Goal: Task Accomplishment & Management: Use online tool/utility

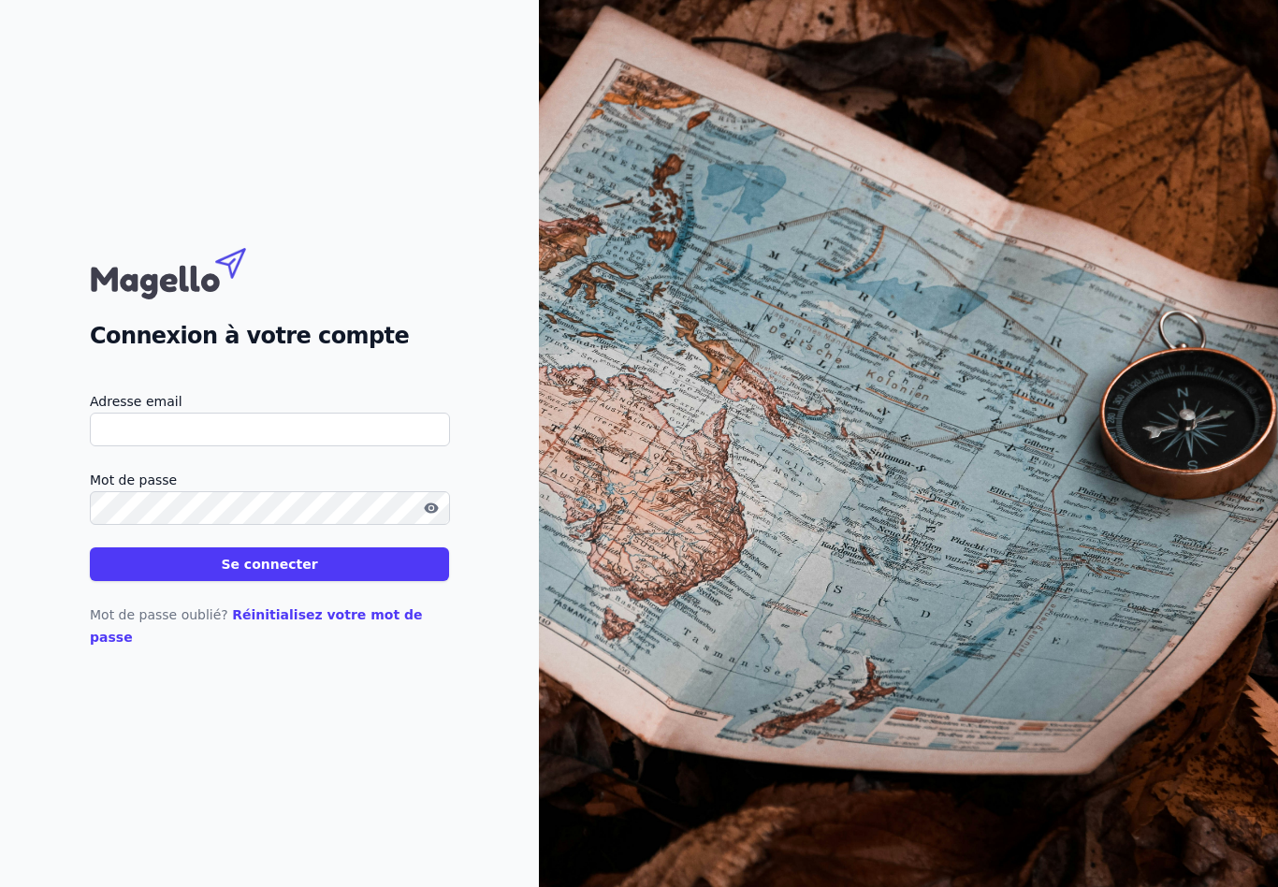
type input "[EMAIL_ADDRESS][DOMAIN_NAME]"
click at [269, 574] on button "Se connecter" at bounding box center [269, 564] width 359 height 34
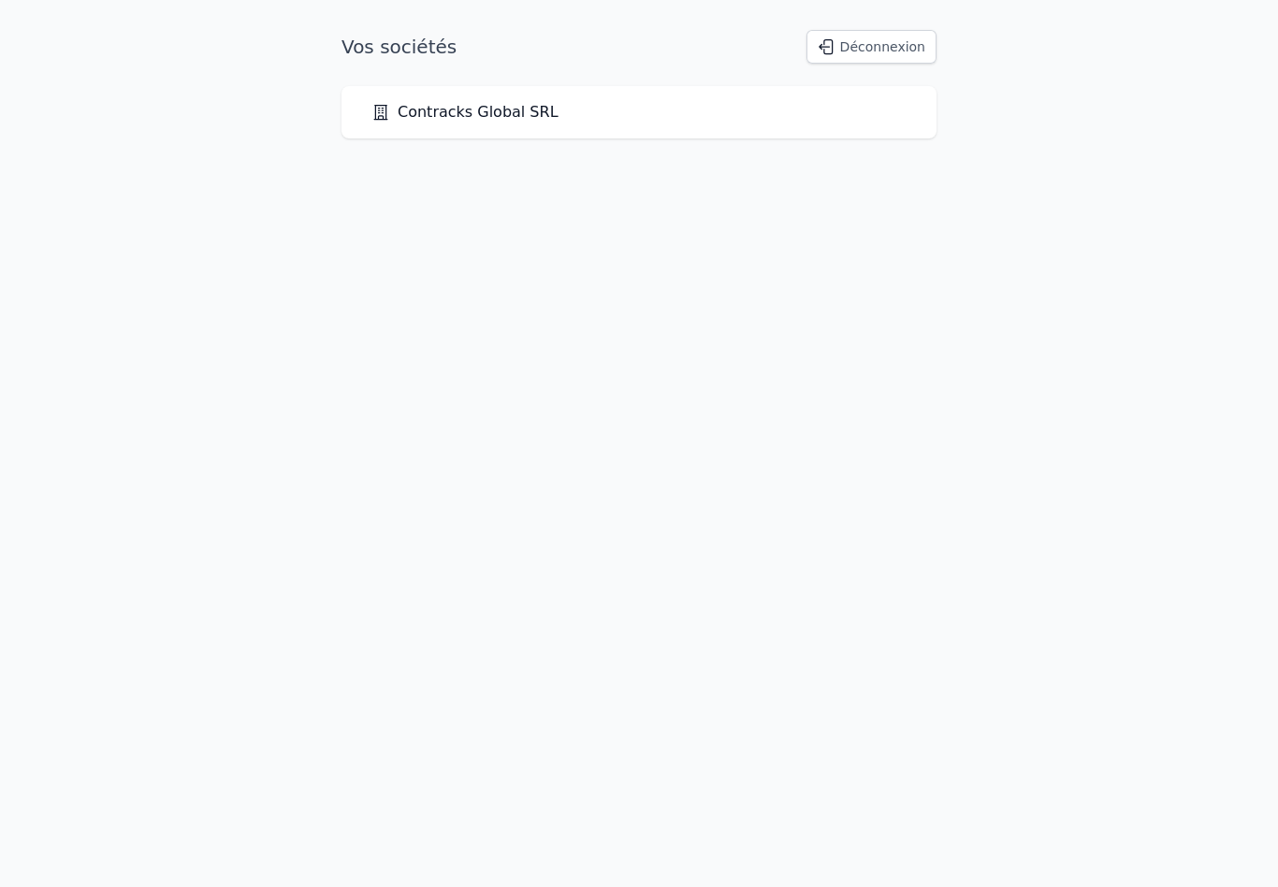
click at [425, 113] on link "Contracks Global SRL" at bounding box center [464, 112] width 187 height 22
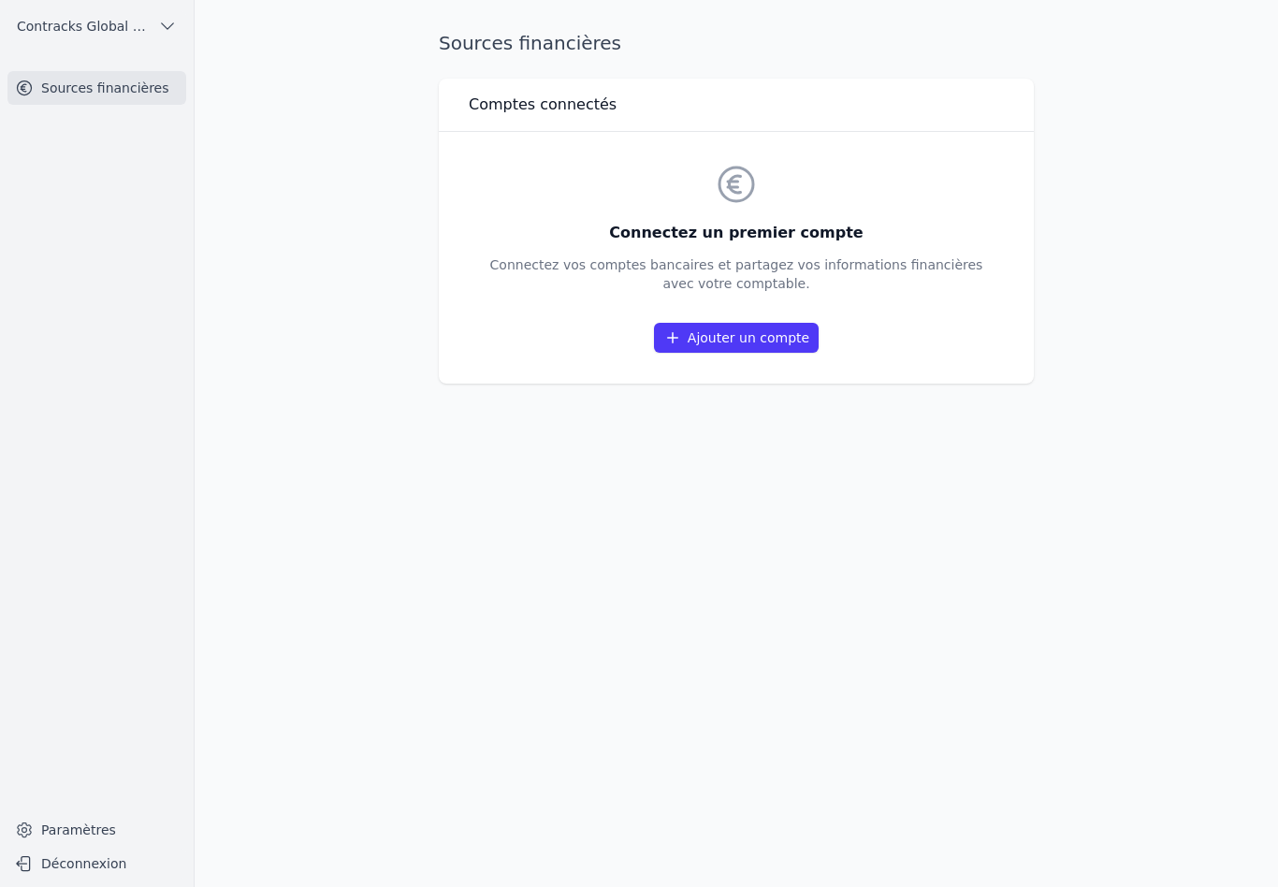
click at [109, 94] on link "Sources financières" at bounding box center [96, 88] width 179 height 34
click at [710, 336] on link "Ajouter un compte" at bounding box center [736, 338] width 165 height 30
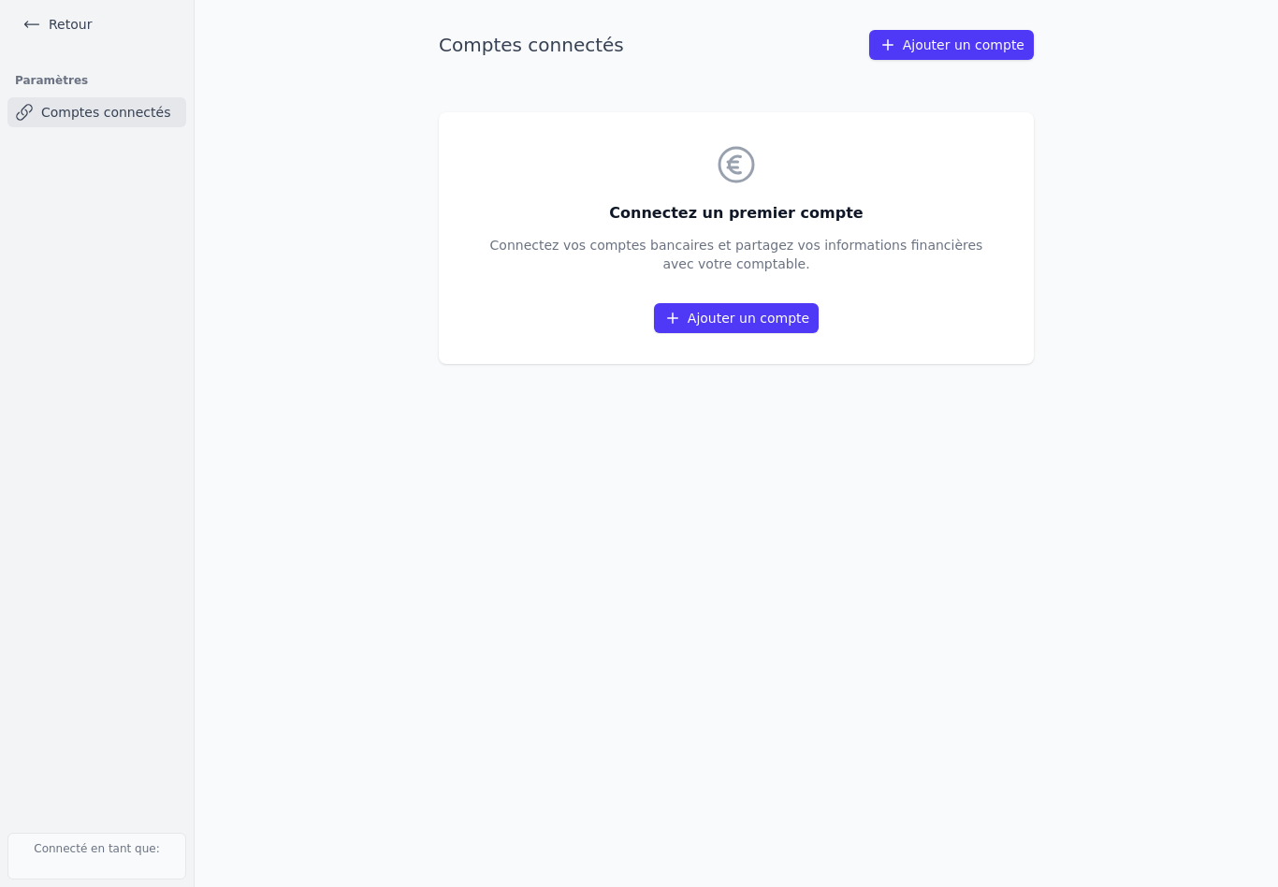
click at [935, 59] on link "Ajouter un compte" at bounding box center [951, 45] width 165 height 30
click at [757, 322] on link "Ajouter un compte" at bounding box center [736, 318] width 165 height 30
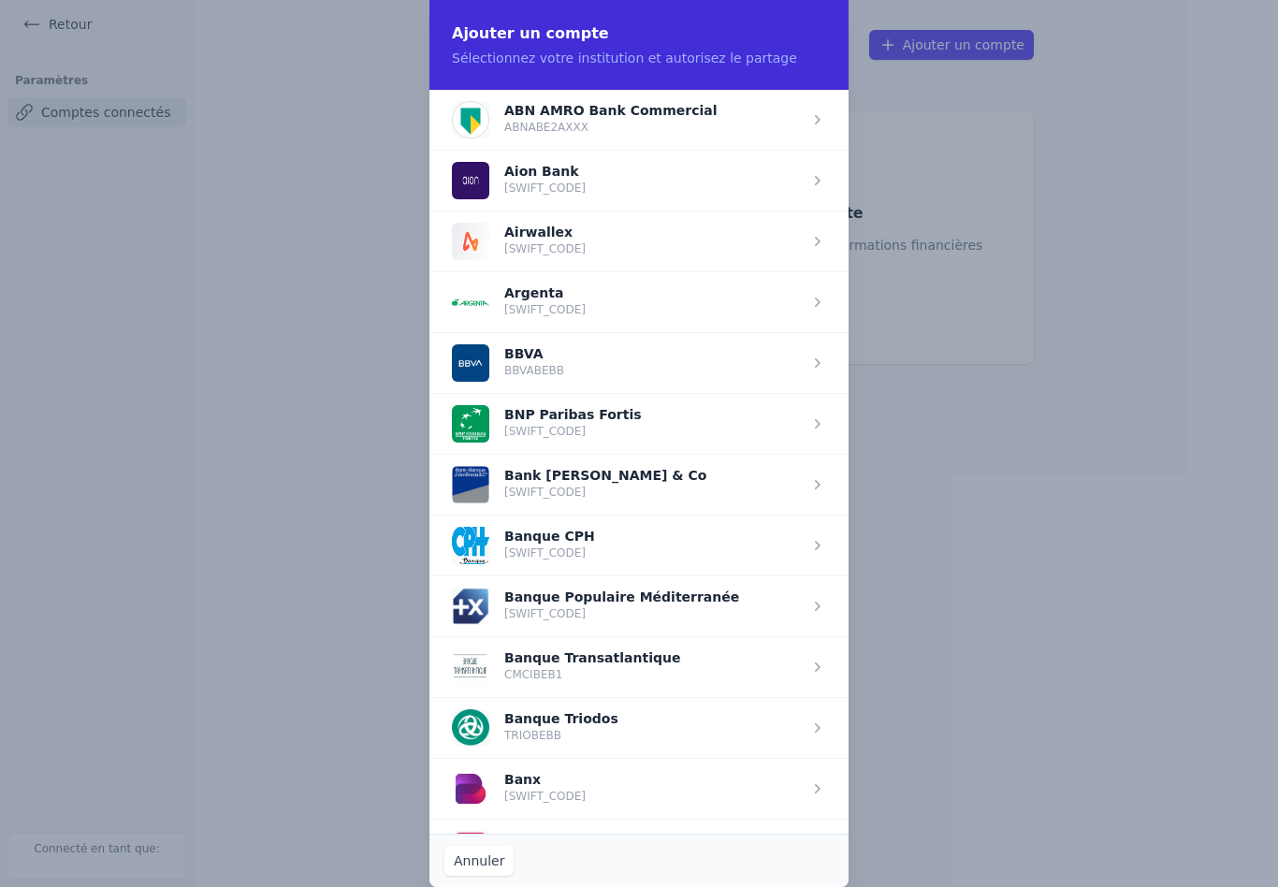
scroll to position [210, 0]
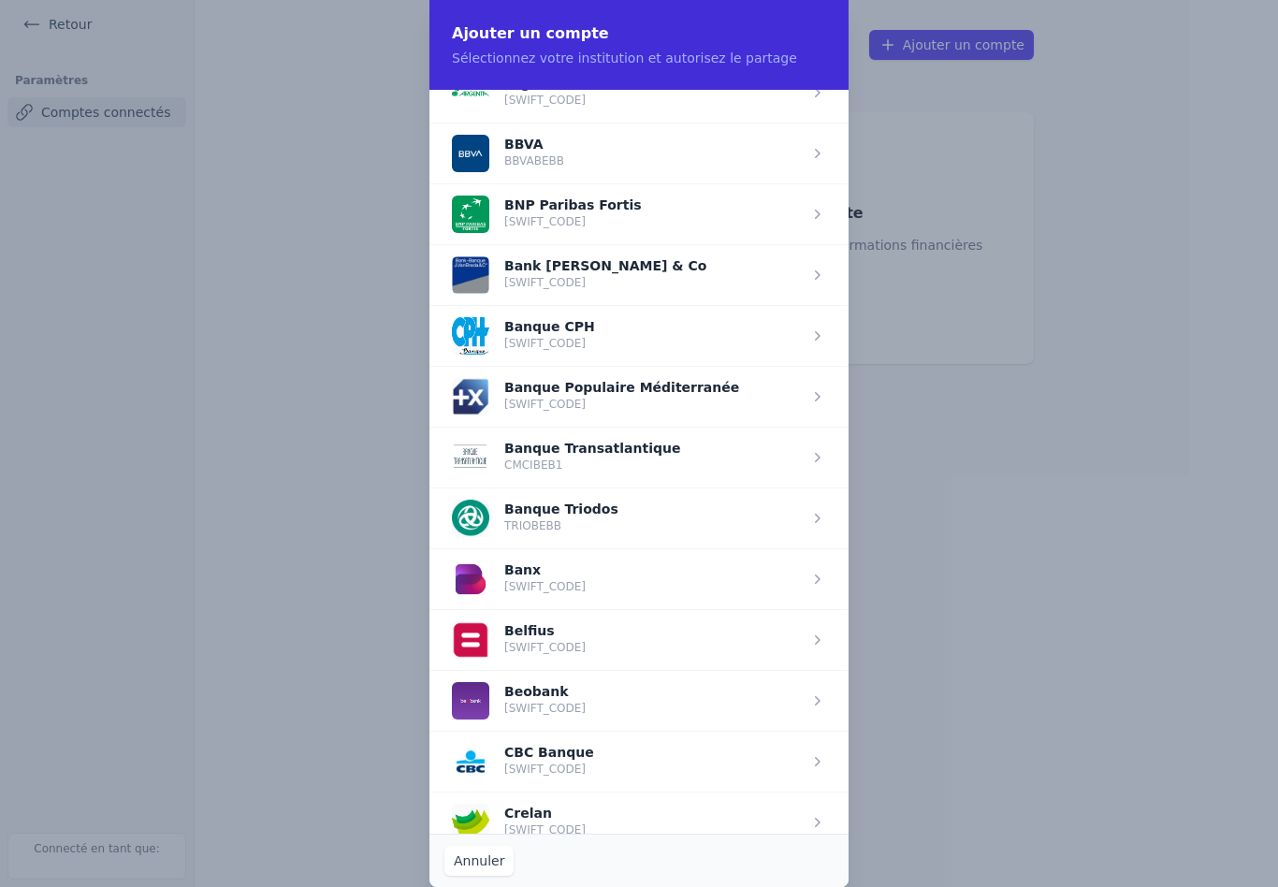
click at [484, 283] on span "button" at bounding box center [638, 274] width 419 height 61
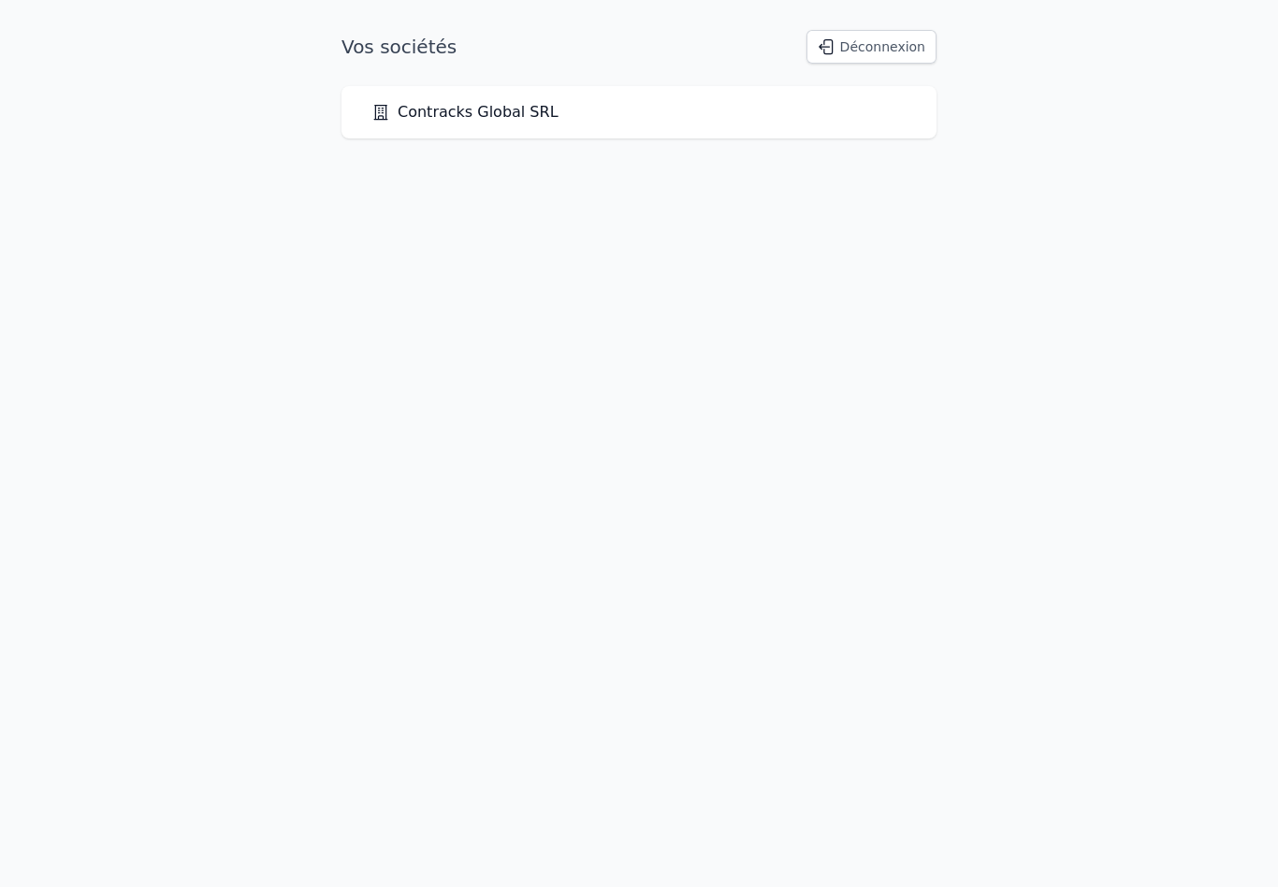
click at [414, 115] on link "Contracks Global SRL" at bounding box center [464, 112] width 187 height 22
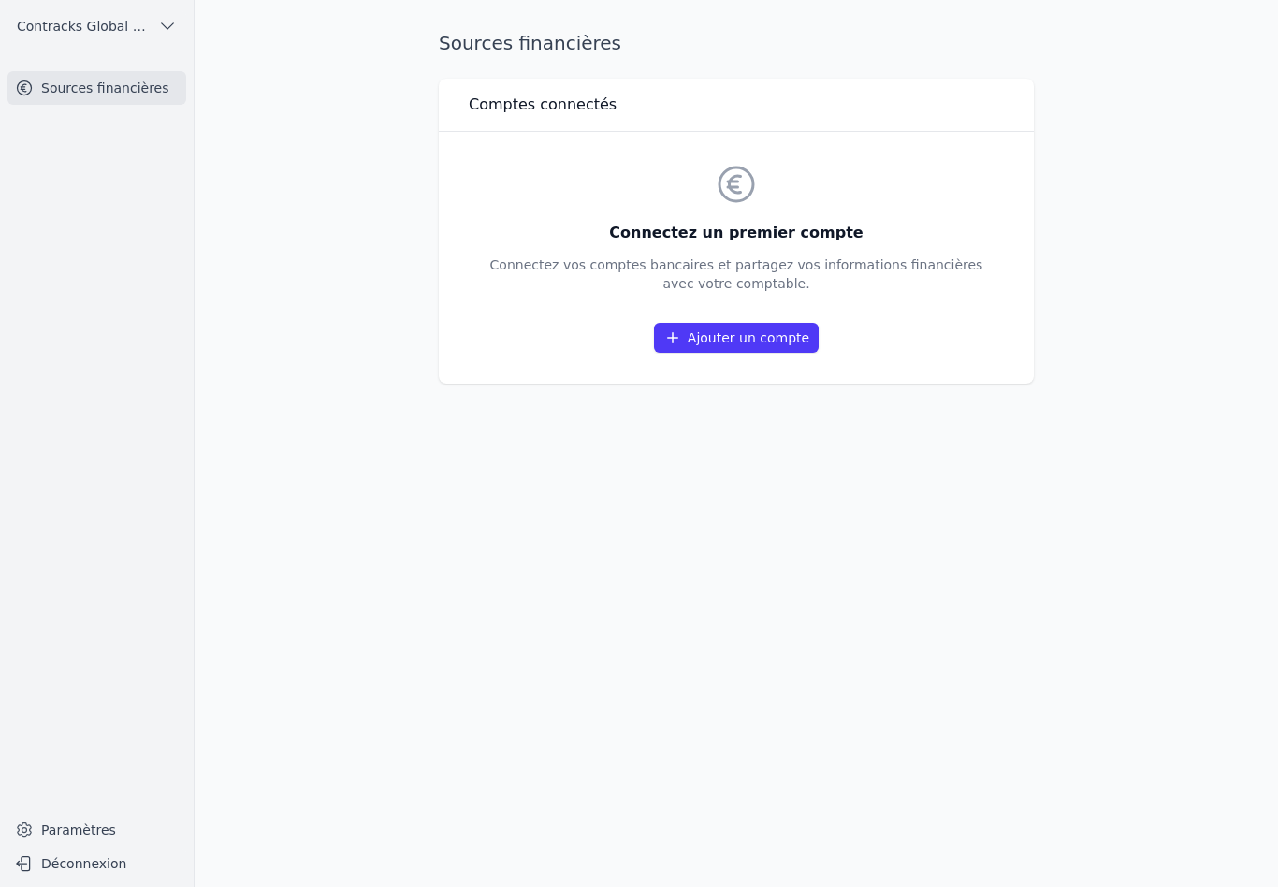
click at [102, 95] on link "Sources financières" at bounding box center [96, 88] width 179 height 34
click at [52, 96] on link "Sources financières" at bounding box center [96, 88] width 179 height 34
click at [690, 346] on link "Ajouter un compte" at bounding box center [736, 338] width 165 height 30
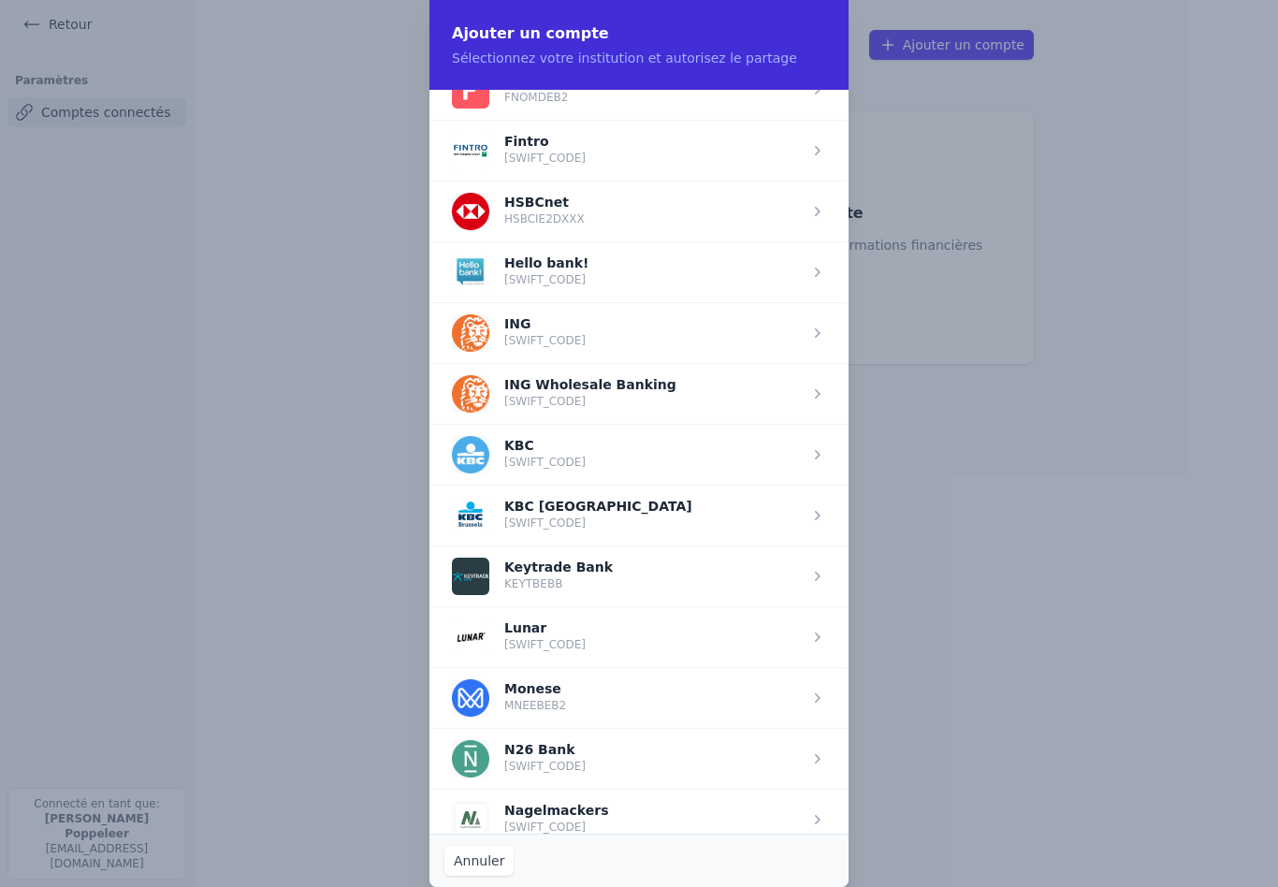
scroll to position [1284, 0]
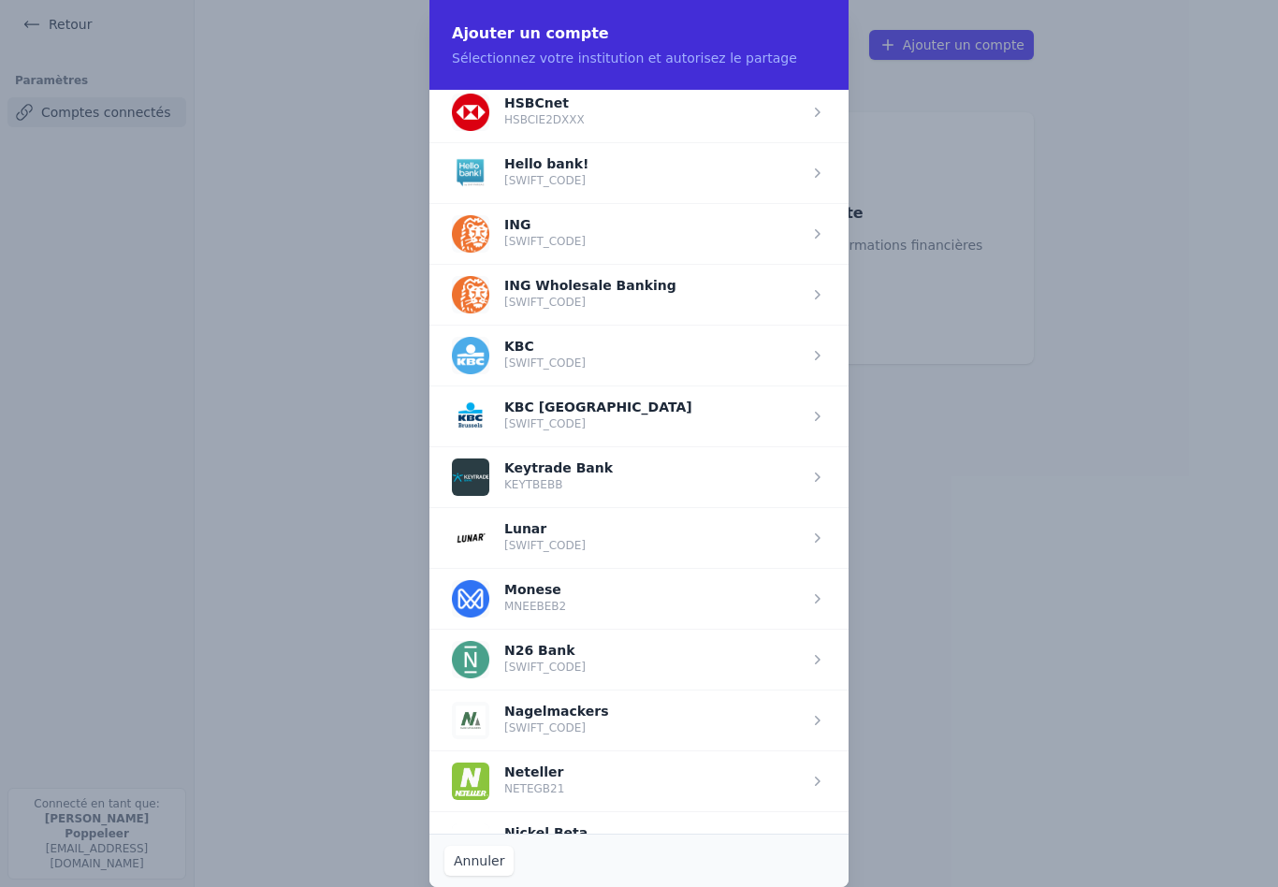
click at [515, 213] on span "button" at bounding box center [638, 233] width 419 height 61
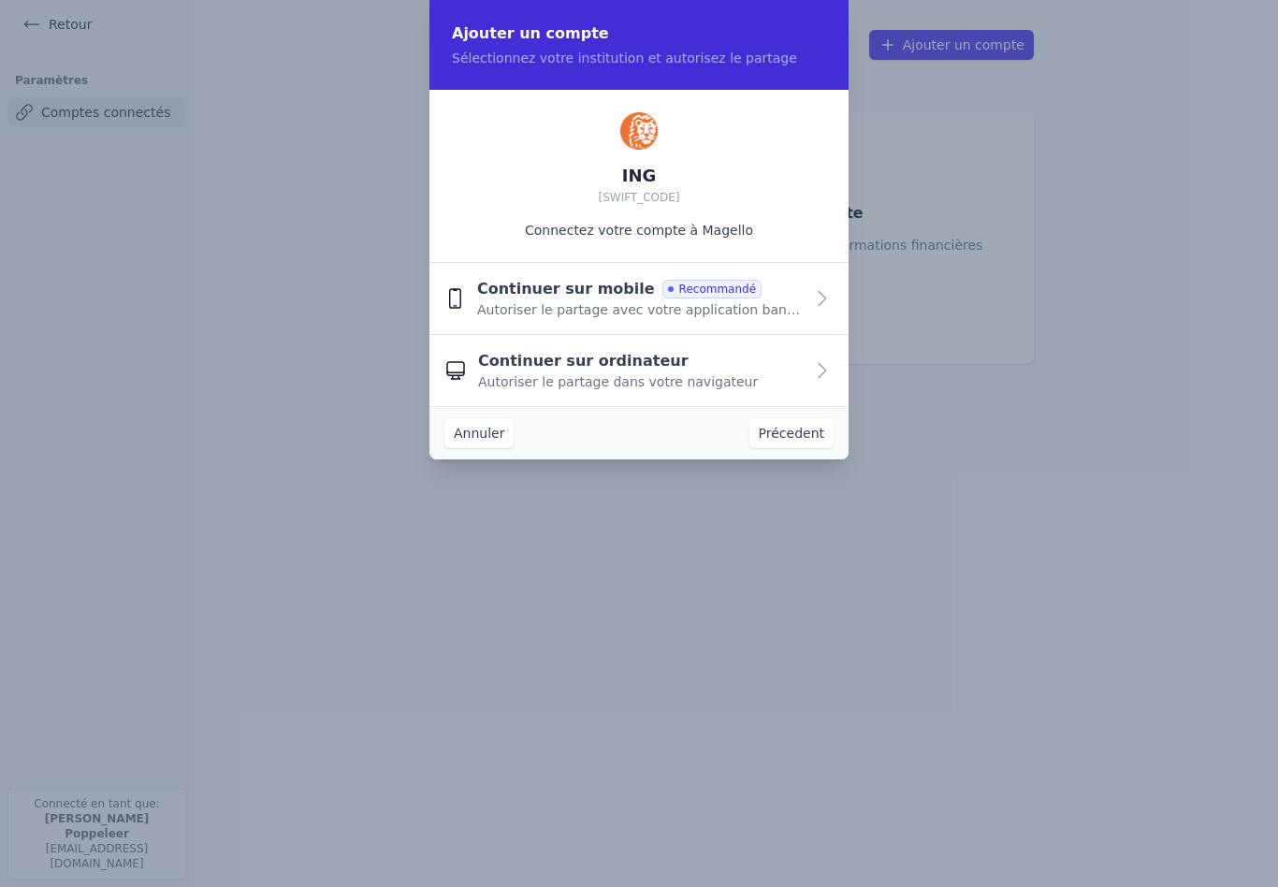
scroll to position [0, 0]
click at [525, 375] on span "Autoriser le partage dans votre navigateur" at bounding box center [618, 381] width 280 height 19
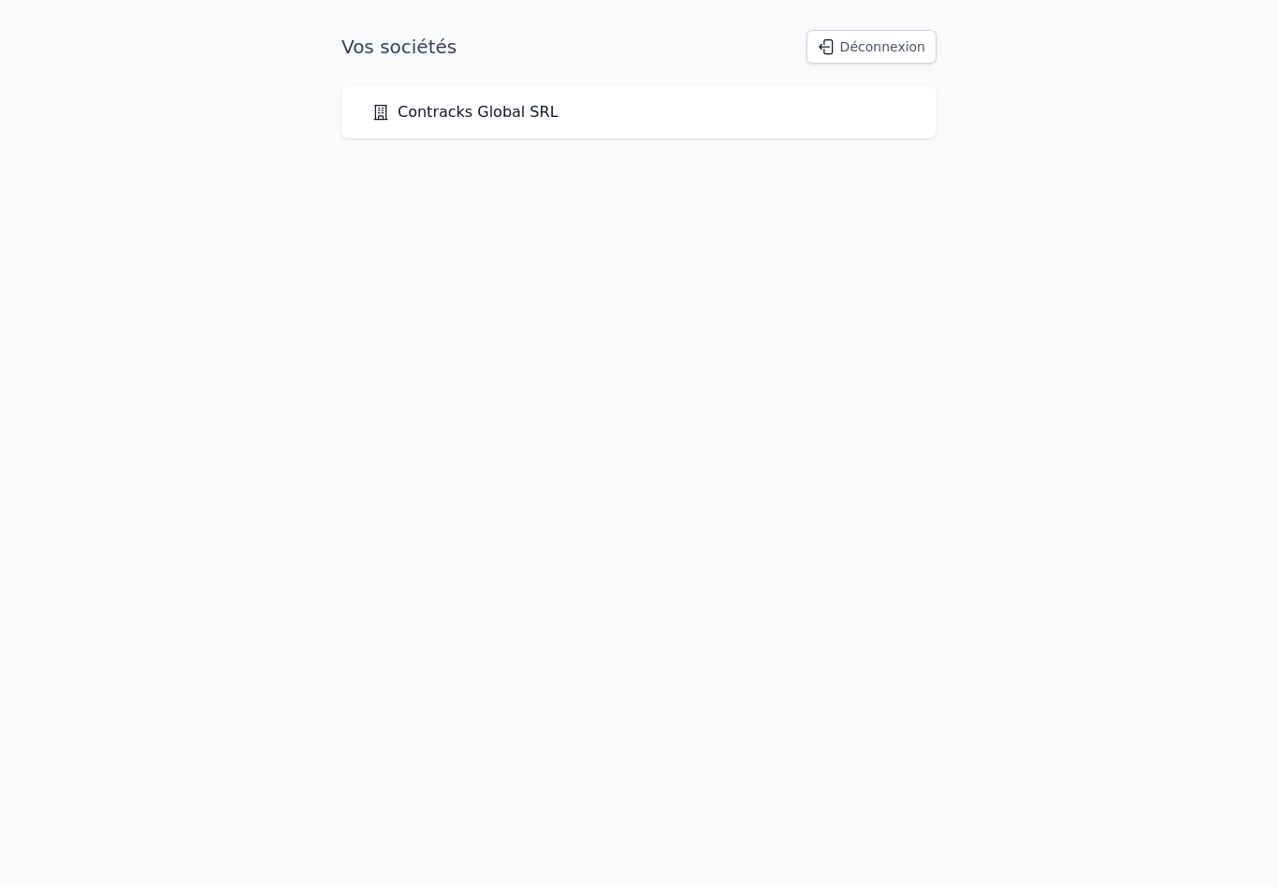
click at [523, 127] on div "Contracks Global SRL" at bounding box center [638, 112] width 595 height 52
click at [438, 106] on link "Contracks Global SRL" at bounding box center [464, 112] width 187 height 22
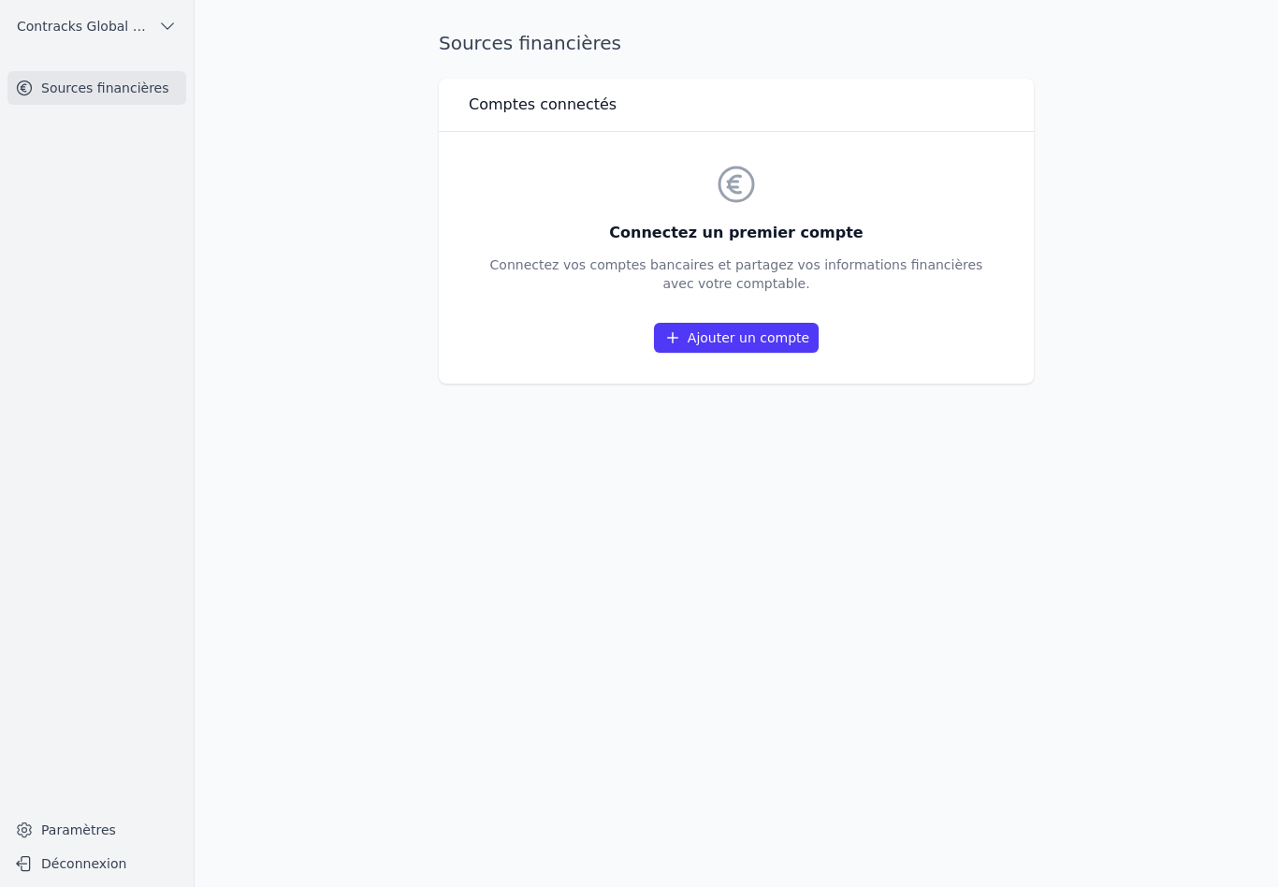
click at [44, 102] on link "Sources financières" at bounding box center [96, 88] width 179 height 34
click at [682, 308] on div "Connectez un premier compte Connectez vos comptes bancaires et partagez vos inf…" at bounding box center [736, 258] width 493 height 192
click at [712, 325] on link "Ajouter un compte" at bounding box center [736, 338] width 165 height 30
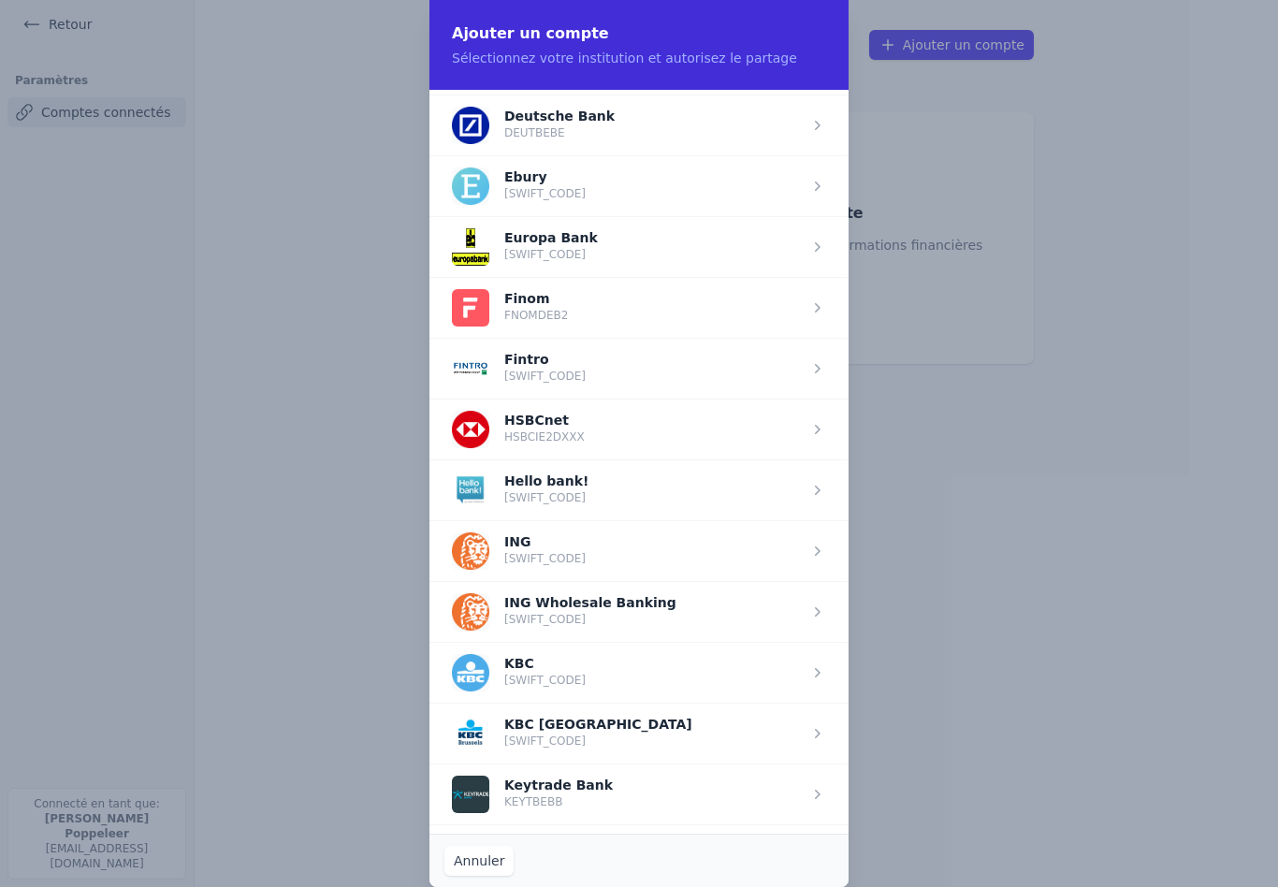
scroll to position [963, 0]
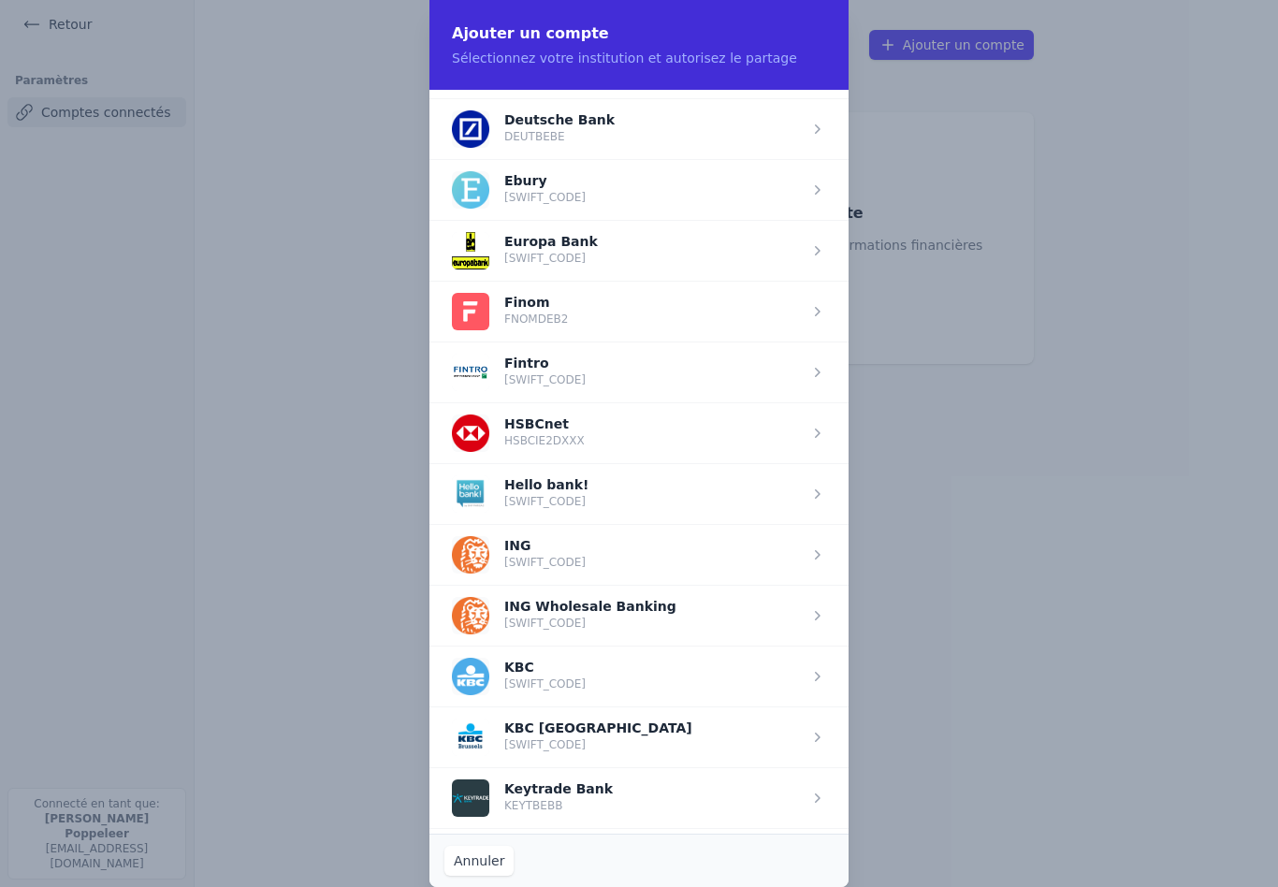
click at [512, 558] on span "button" at bounding box center [638, 554] width 419 height 61
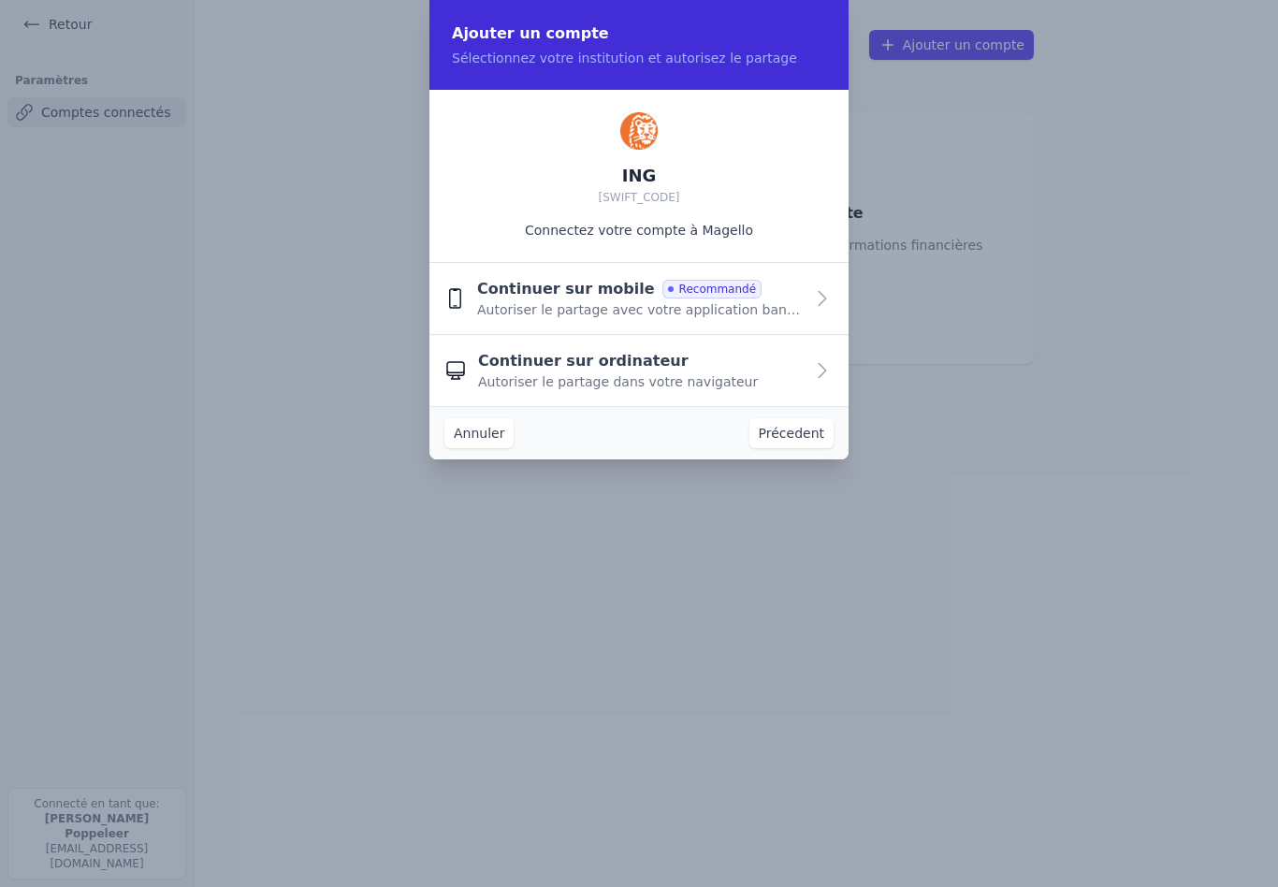
click at [543, 292] on span "Continuer sur mobile" at bounding box center [566, 289] width 178 height 22
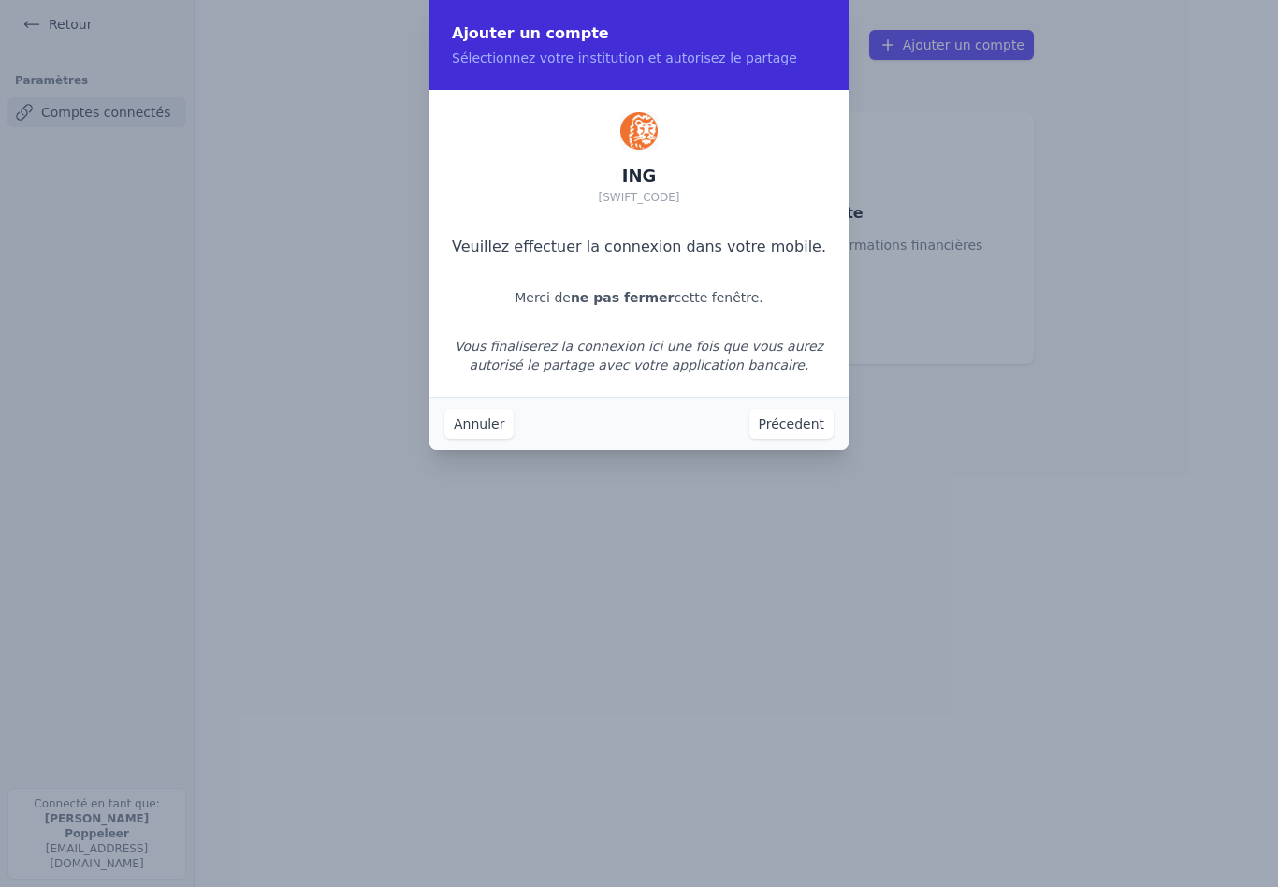
click at [794, 435] on button "Précedent" at bounding box center [791, 424] width 84 height 30
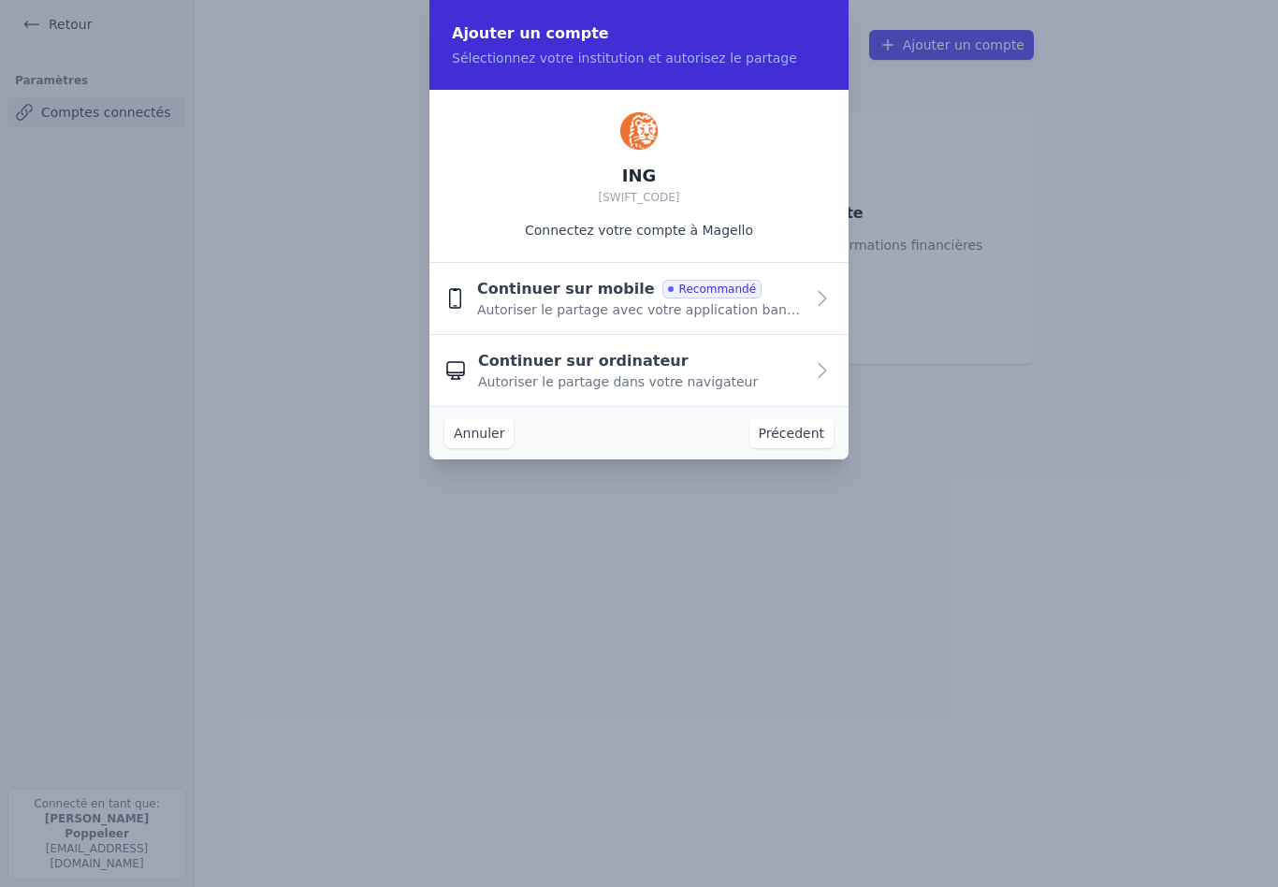
click at [603, 287] on span "Continuer sur mobile" at bounding box center [566, 289] width 178 height 22
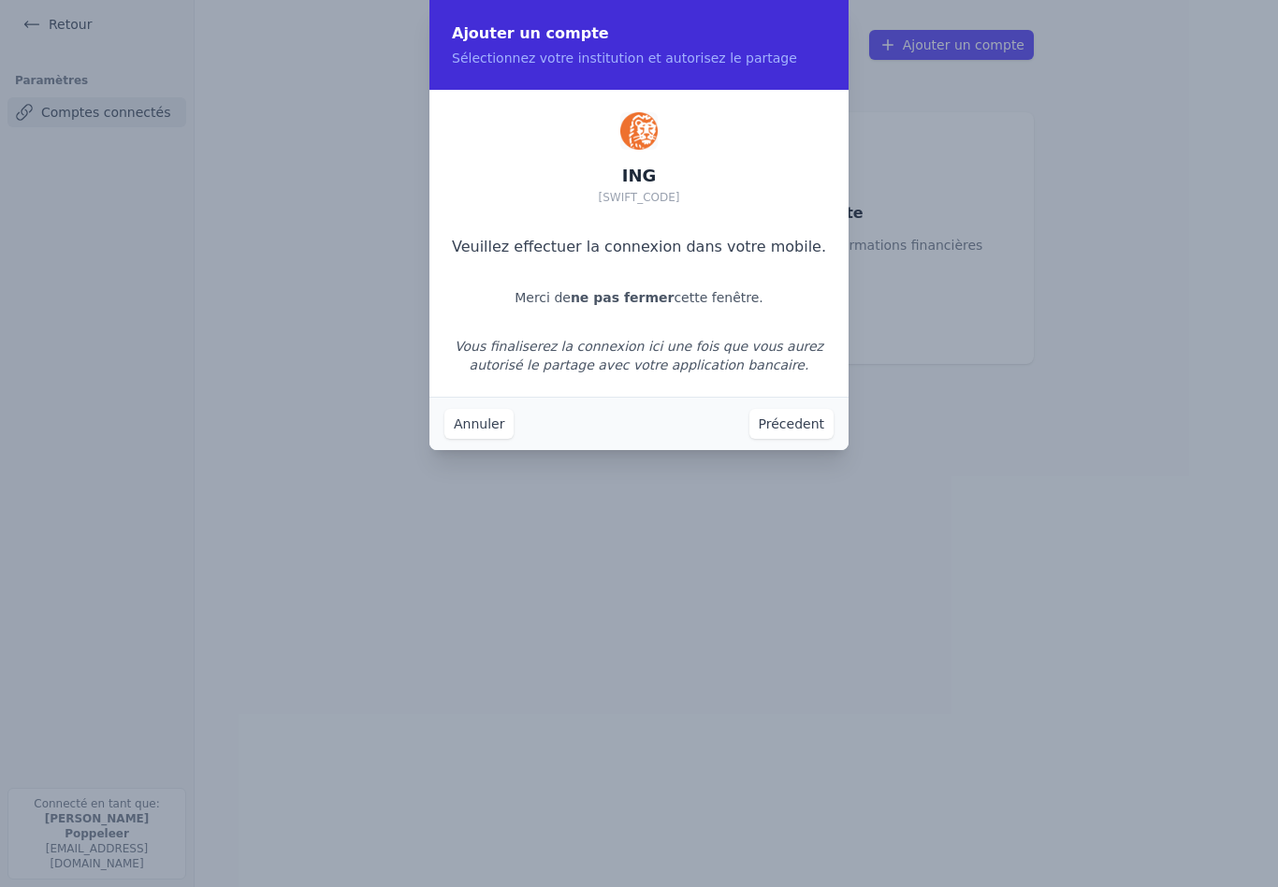
click at [816, 416] on button "Précedent" at bounding box center [791, 424] width 84 height 30
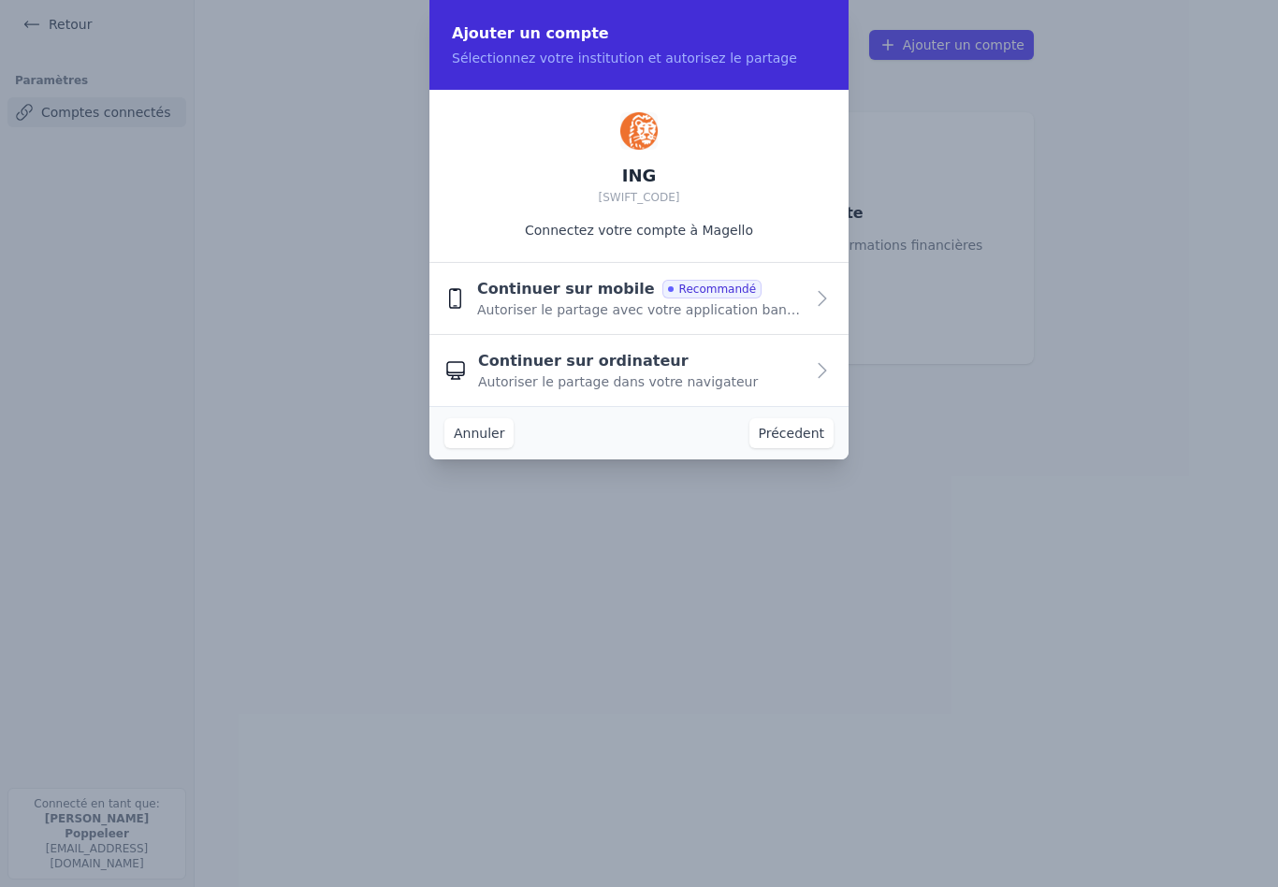
click at [571, 370] on span "Continuer sur ordinateur" at bounding box center [583, 361] width 210 height 22
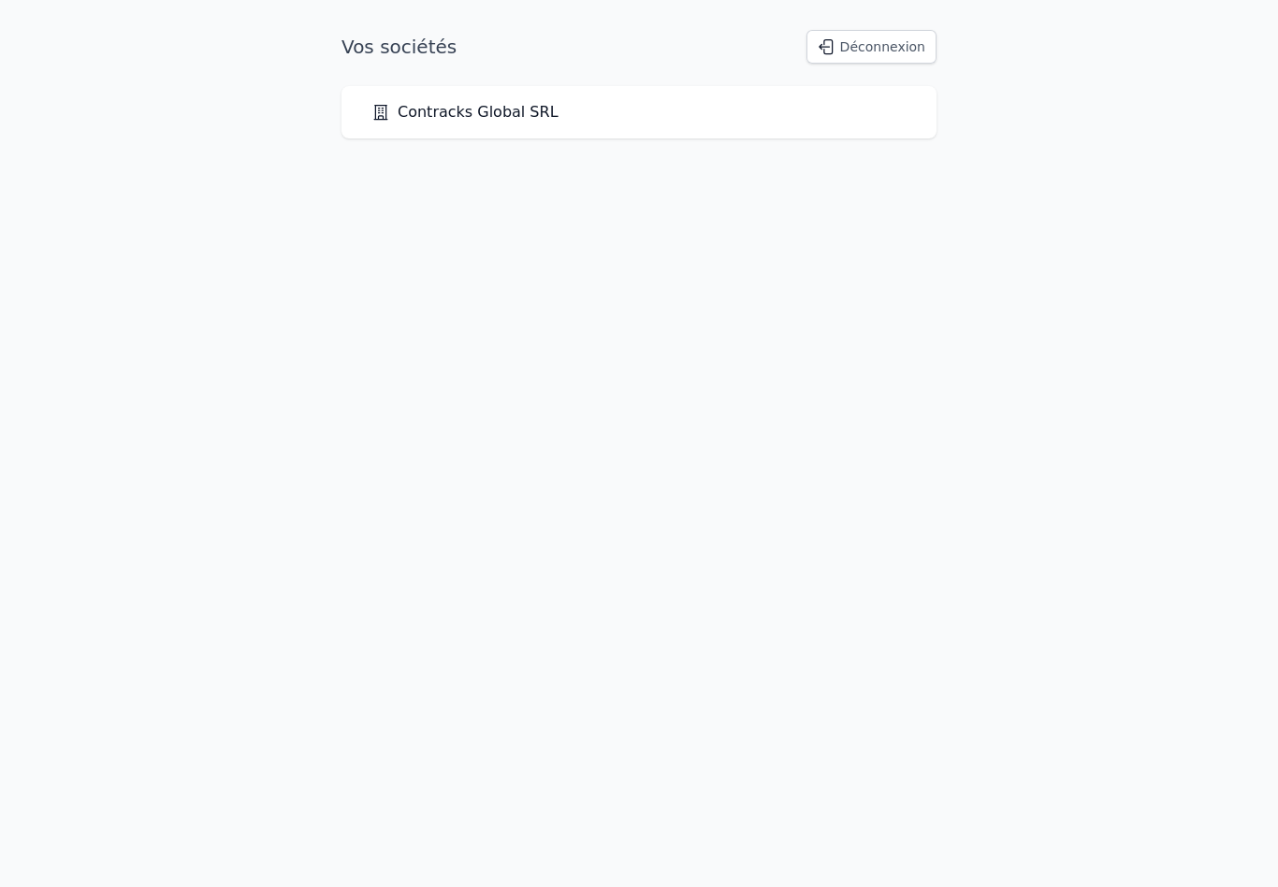
click at [413, 129] on div "Contracks Global SRL" at bounding box center [638, 112] width 595 height 52
click at [416, 127] on div "Contracks Global SRL" at bounding box center [638, 112] width 595 height 52
click at [432, 113] on link "Contracks Global SRL" at bounding box center [464, 112] width 187 height 22
click at [432, 113] on div "Chargement en cours..." at bounding box center [639, 443] width 1278 height 887
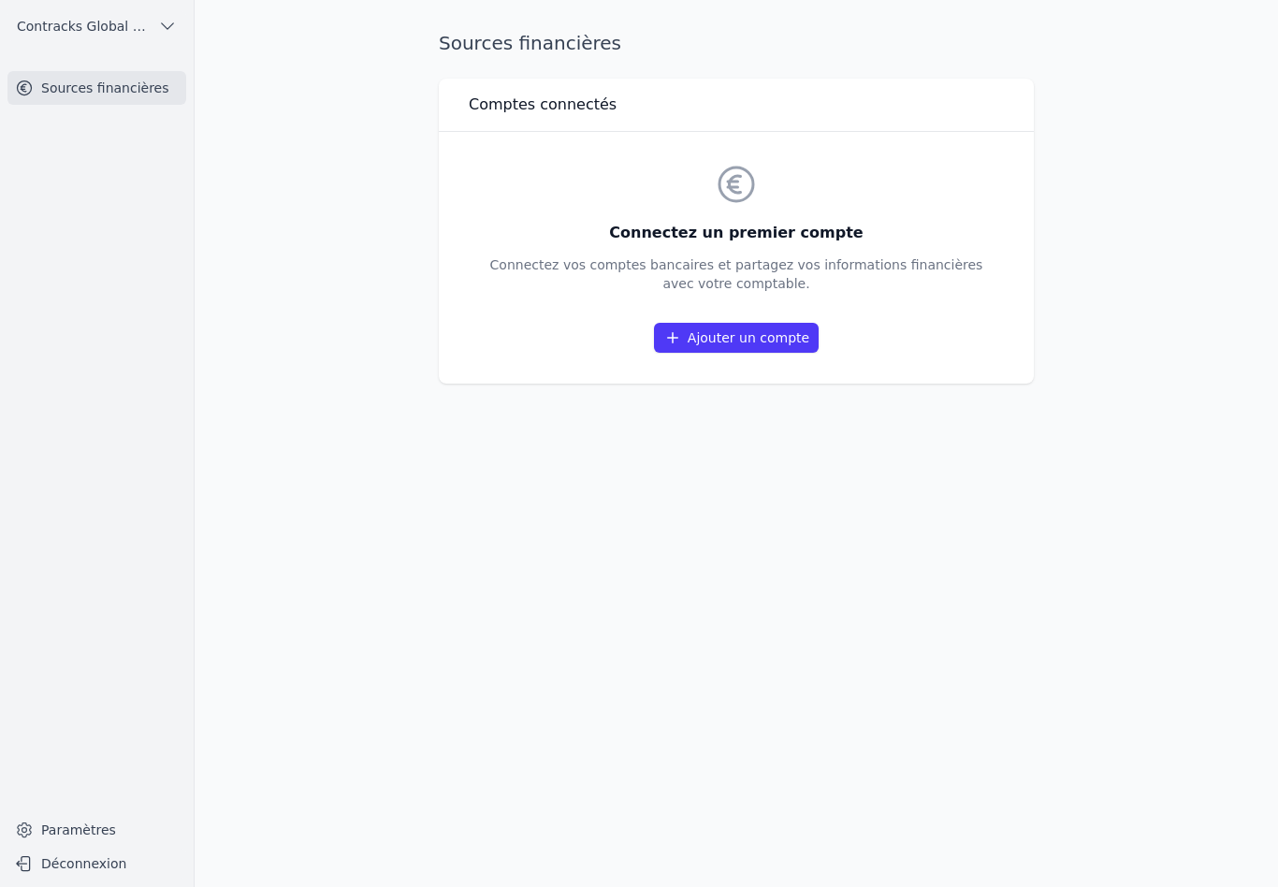
click at [687, 341] on link "Ajouter un compte" at bounding box center [736, 338] width 165 height 30
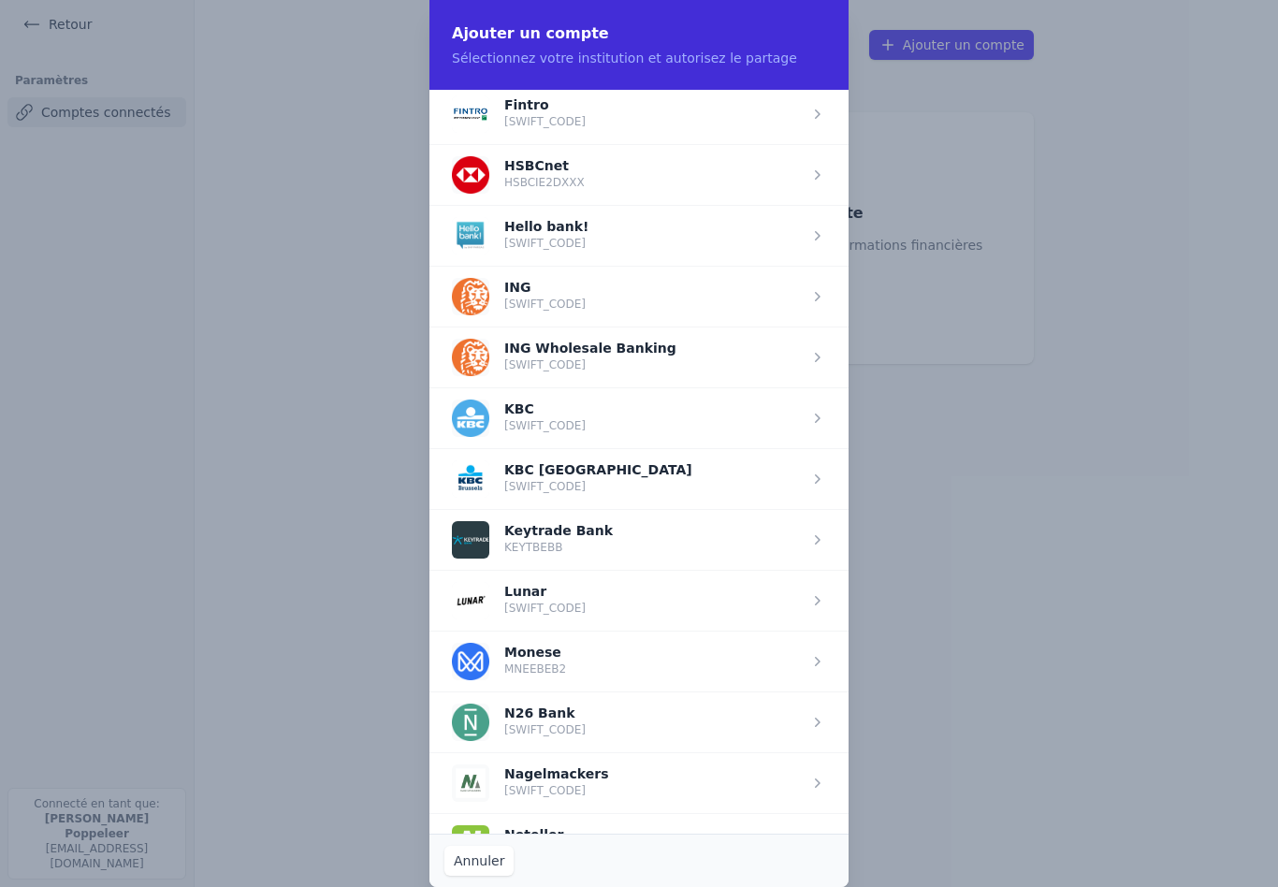
scroll to position [1078, 0]
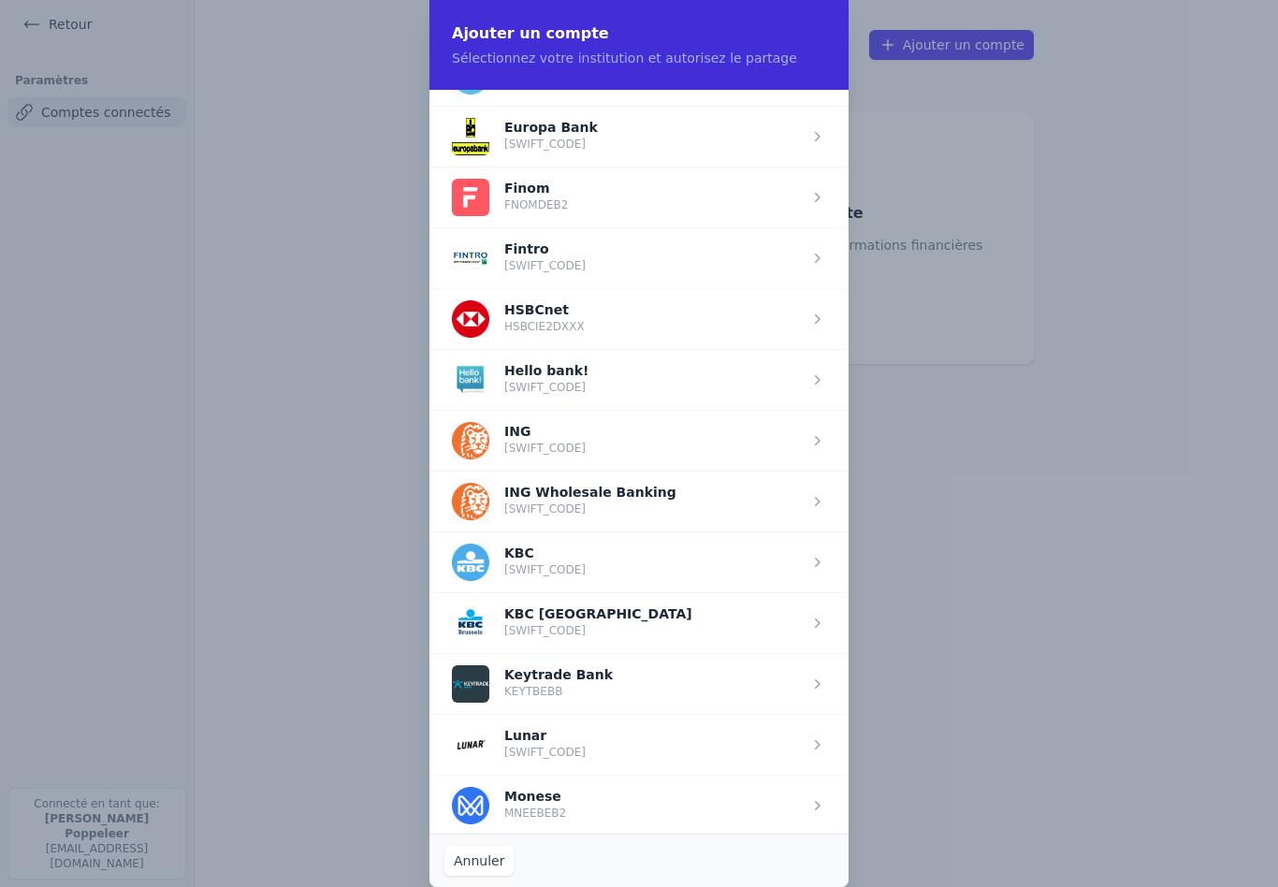
click at [513, 453] on span "button" at bounding box center [638, 440] width 419 height 61
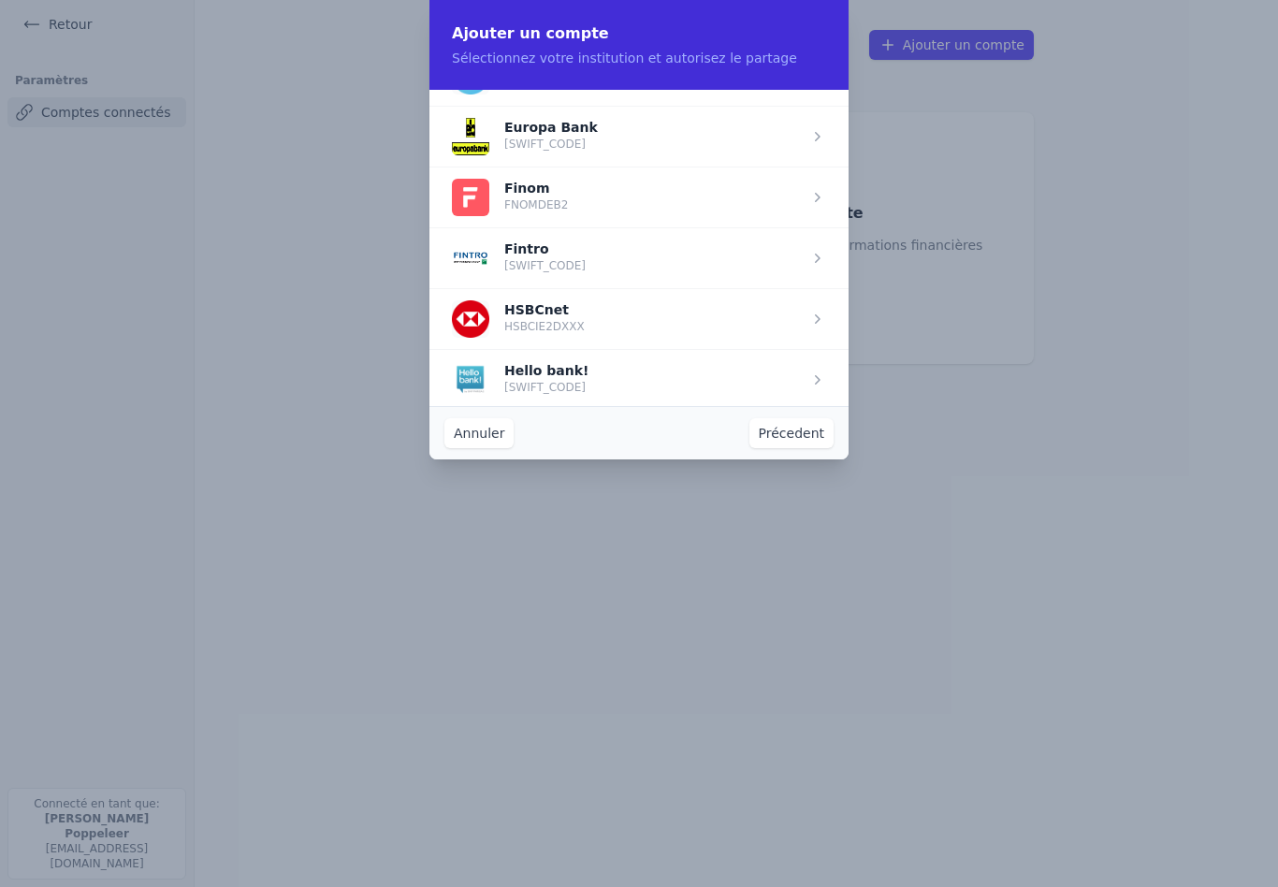
scroll to position [0, 0]
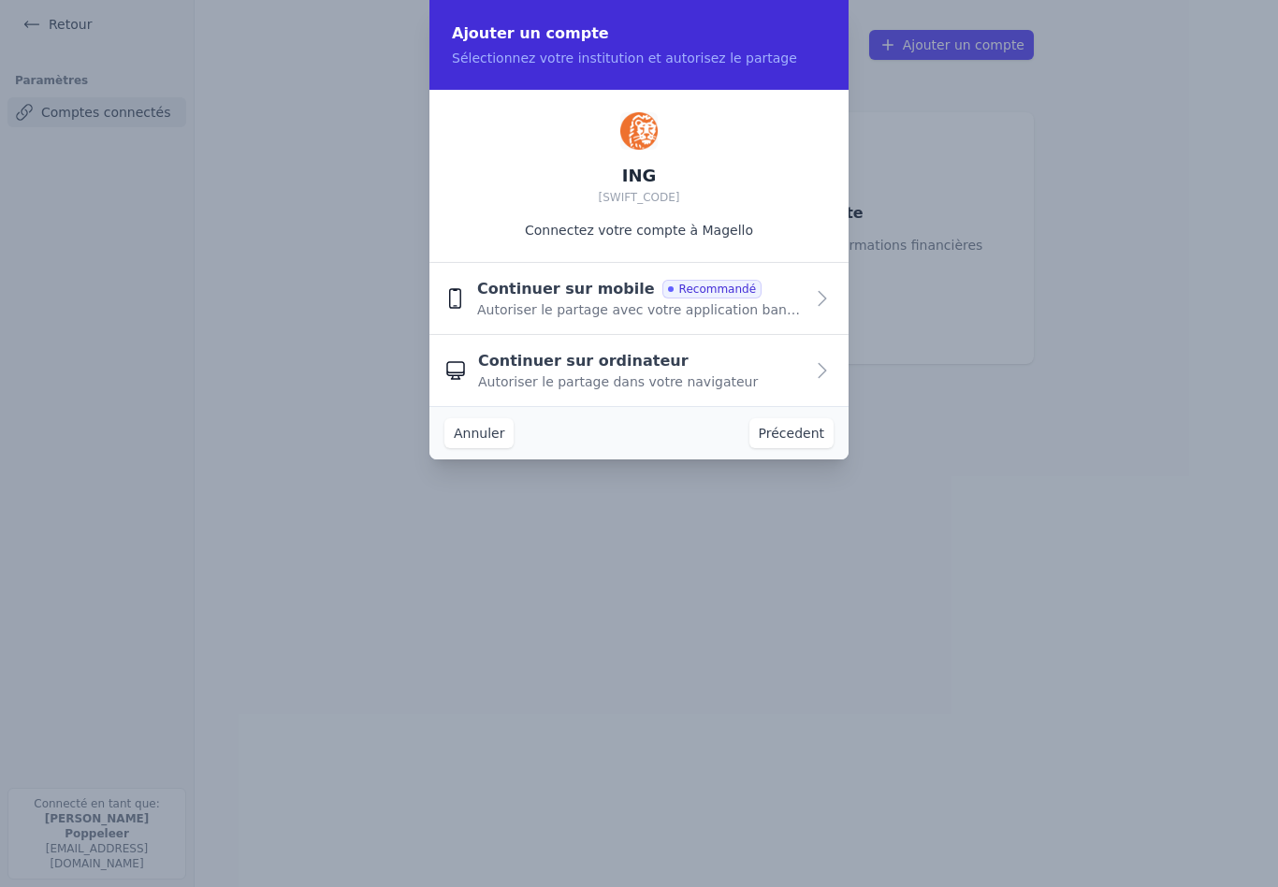
click at [544, 363] on span "Continuer sur ordinateur" at bounding box center [583, 361] width 210 height 22
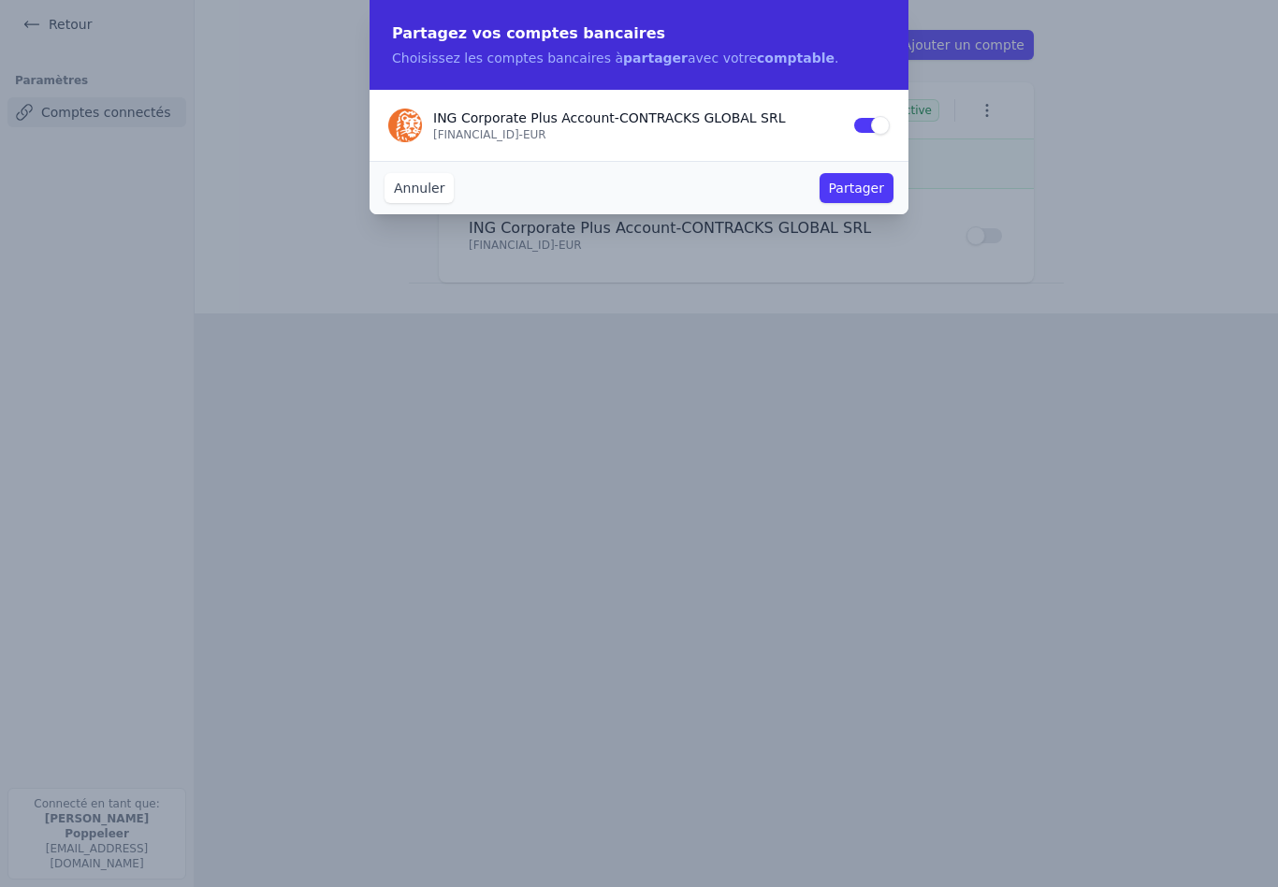
click at [875, 189] on button "Partager" at bounding box center [856, 188] width 74 height 30
